Goal: Information Seeking & Learning: Learn about a topic

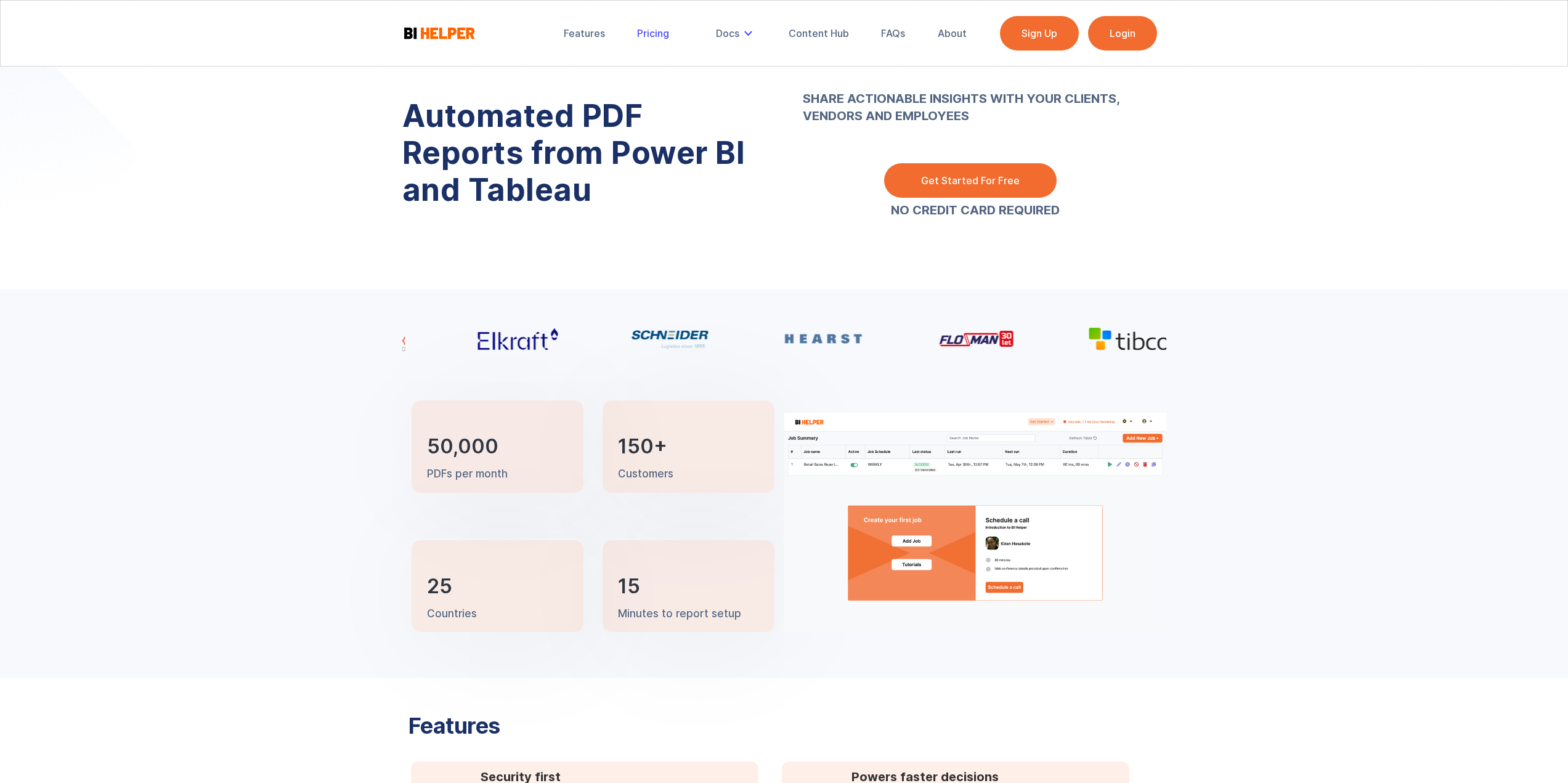
click at [668, 34] on div "Pricing" at bounding box center [654, 33] width 32 height 12
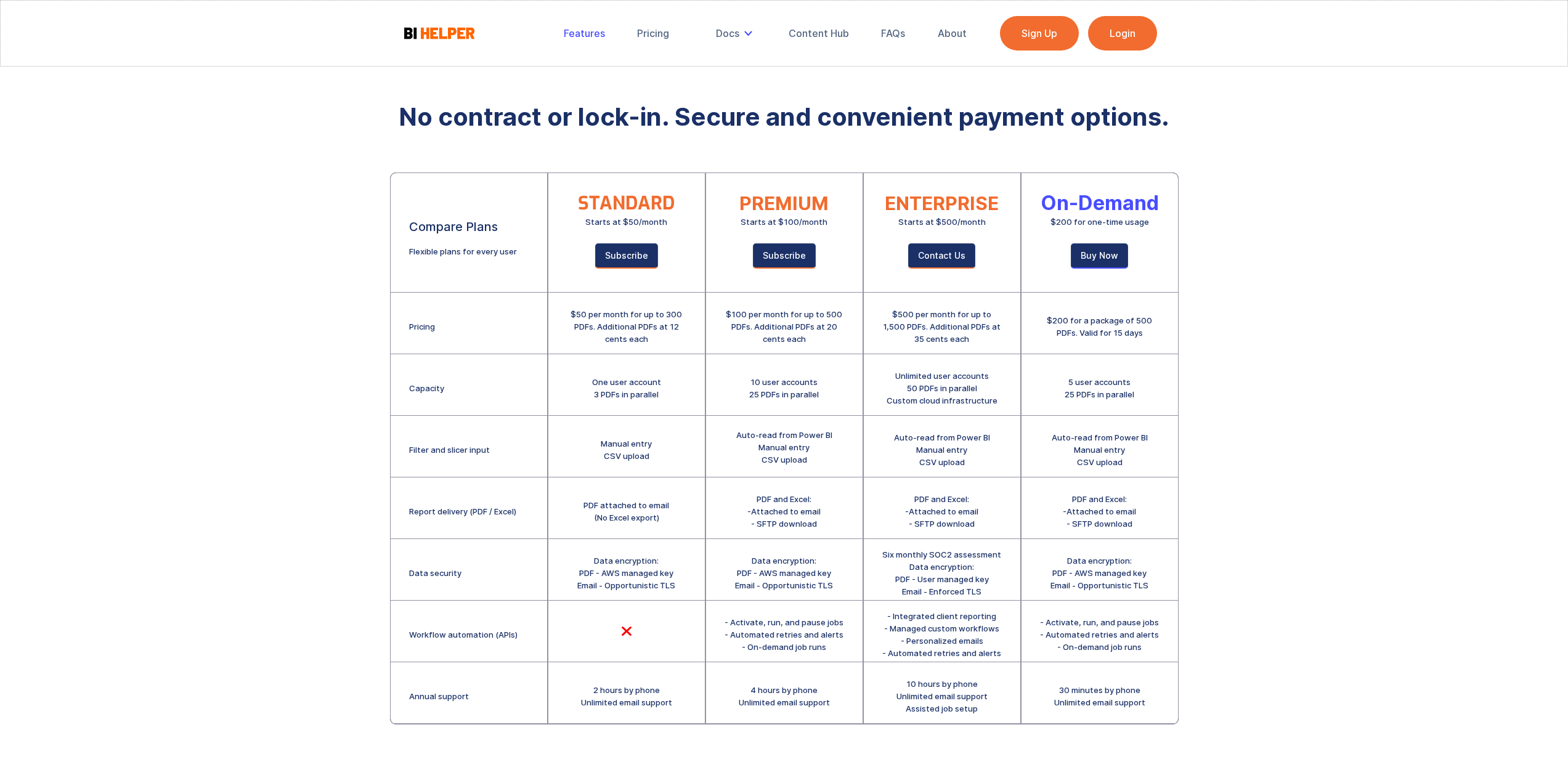
click at [602, 34] on div "Features" at bounding box center [584, 33] width 41 height 12
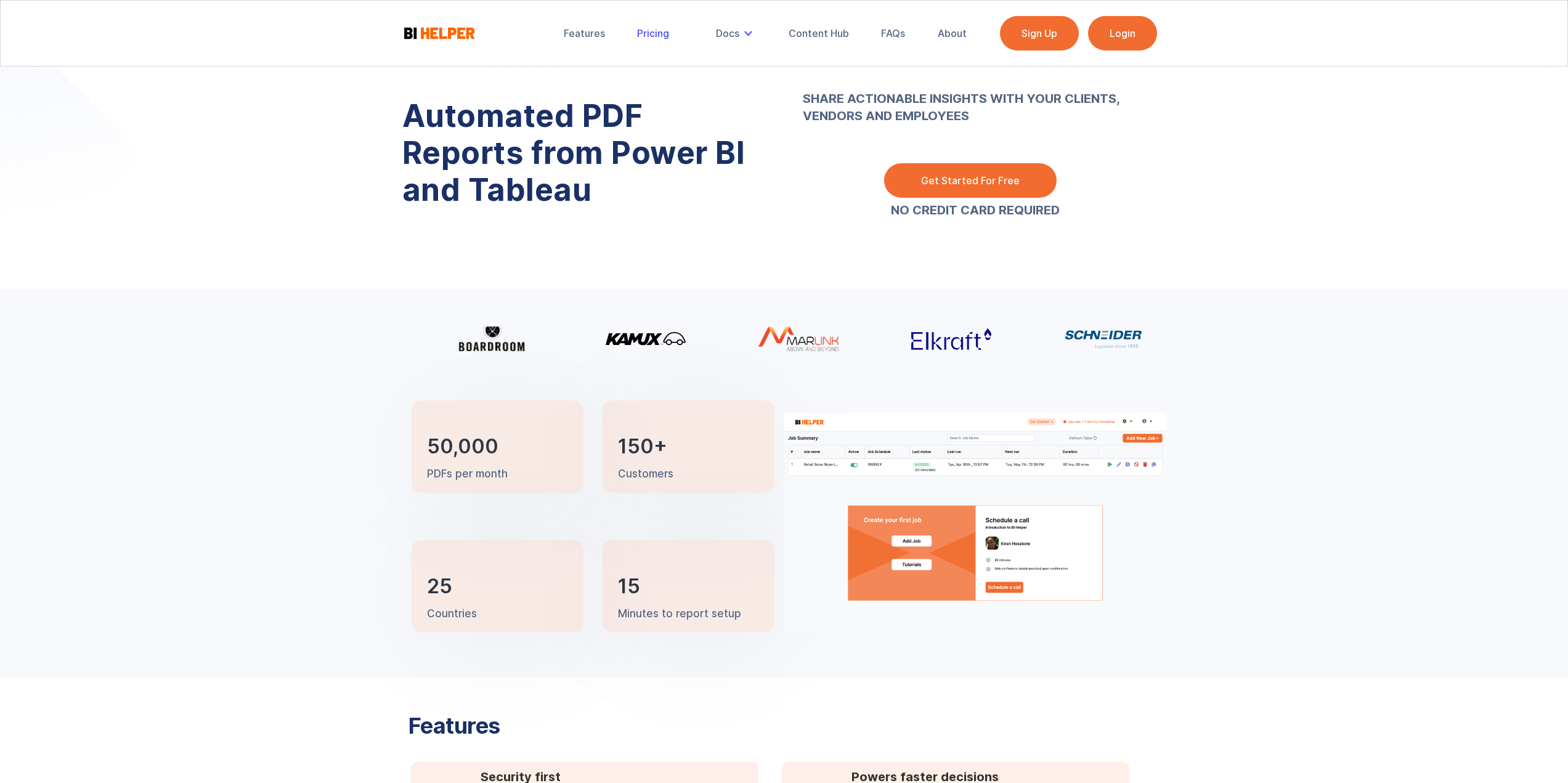
click at [659, 39] on div "Pricing" at bounding box center [654, 33] width 32 height 12
